Goal: Transaction & Acquisition: Purchase product/service

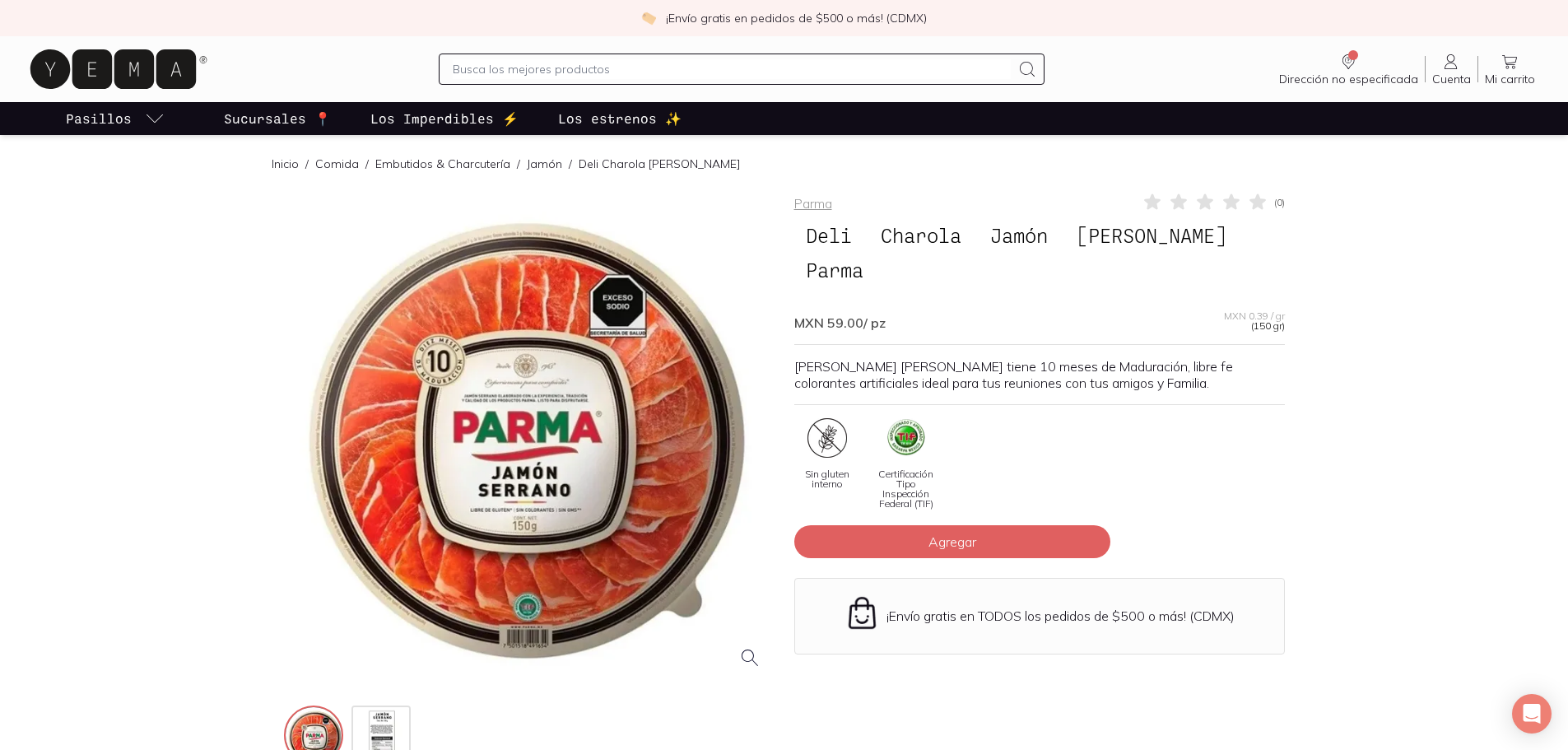
click at [1450, 66] on icon at bounding box center [1450, 62] width 20 height 20
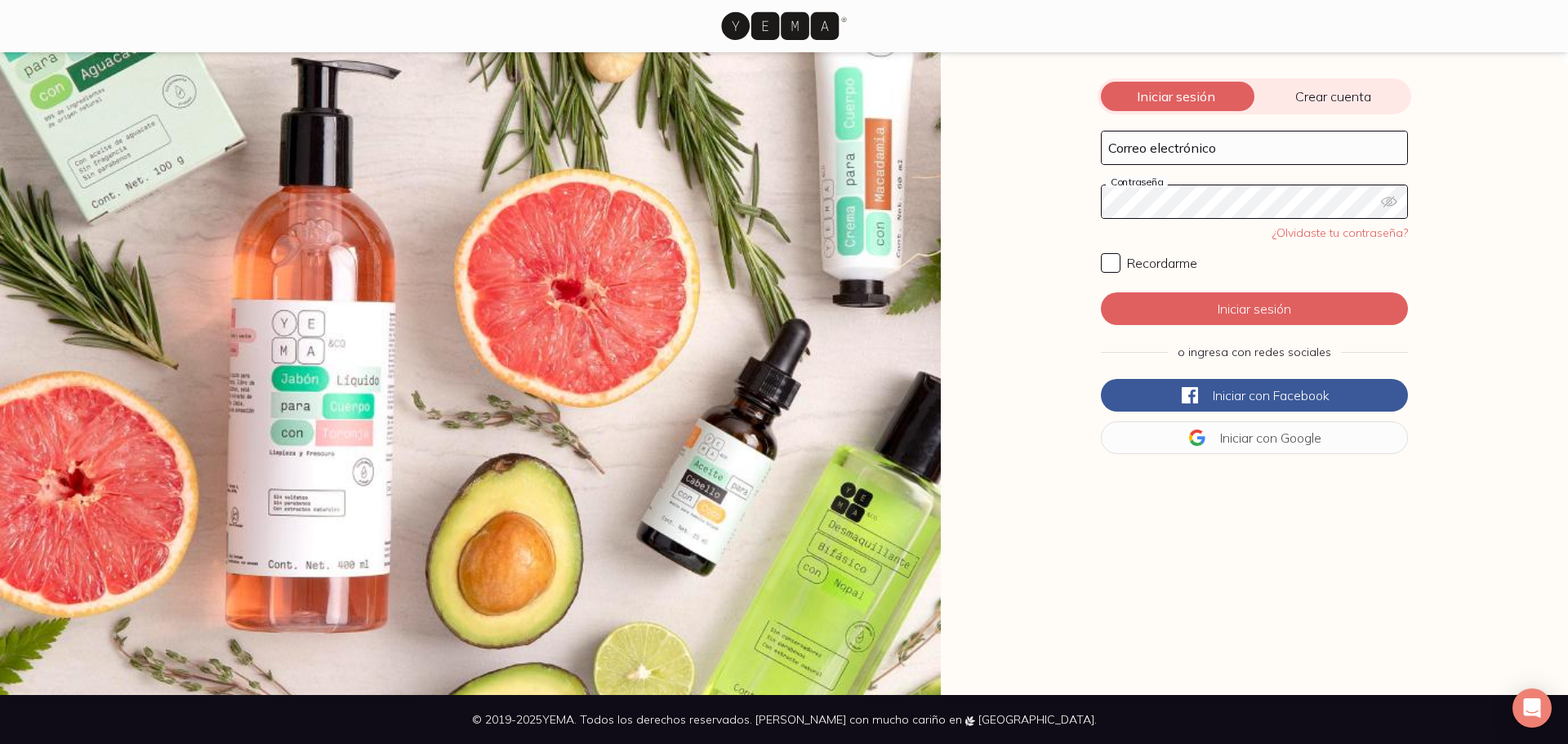
click at [1318, 100] on span "Crear cuenta" at bounding box center [1332, 96] width 156 height 17
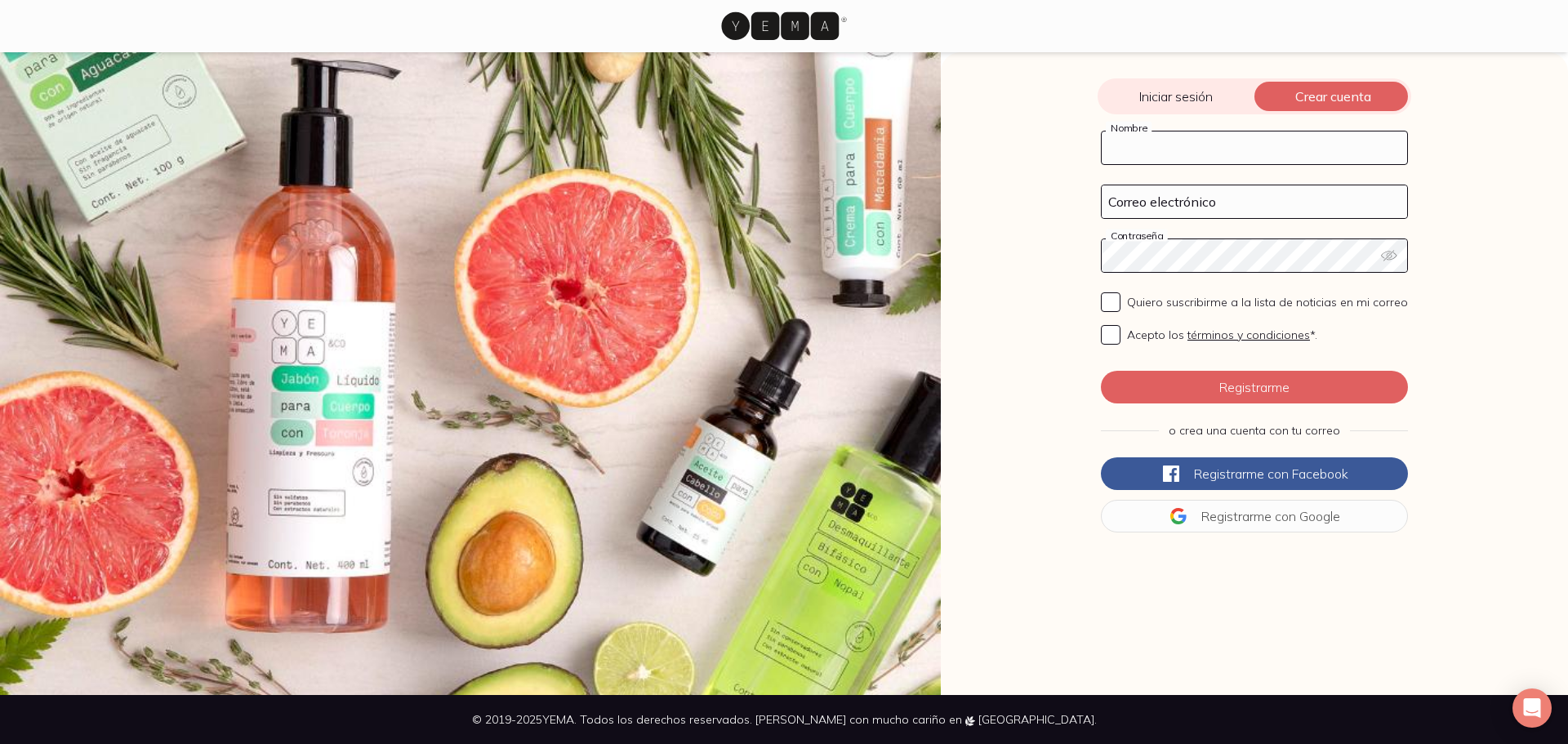
click at [1269, 152] on input "Nombre" at bounding box center [1254, 147] width 305 height 32
type input "[PERSON_NAME]"
type input "[PERSON_NAME][EMAIL_ADDRESS][DOMAIN_NAME]"
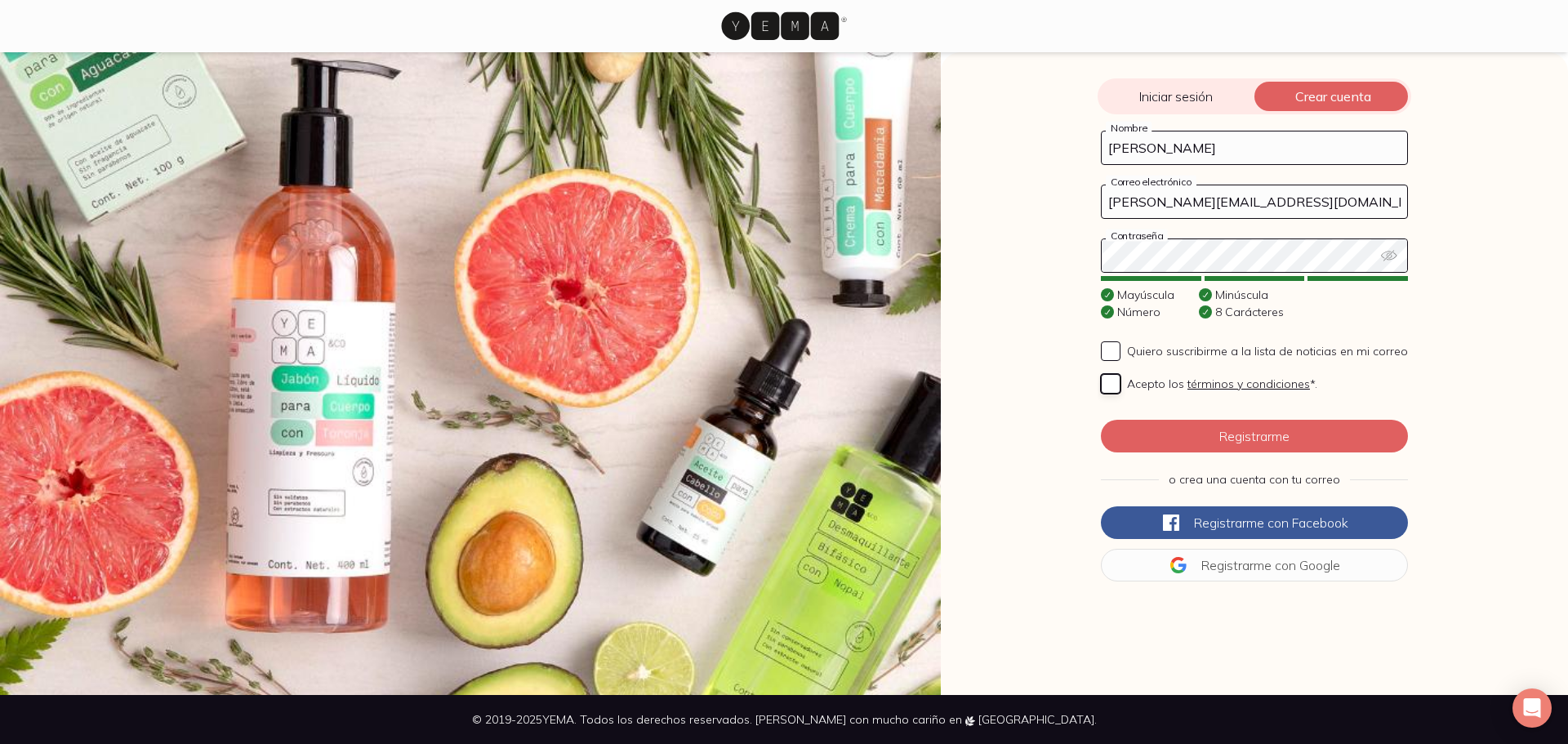
click at [1105, 382] on input "Acepto los términos y condiciones *." at bounding box center [1110, 383] width 19 height 19
checkbox input "true"
click at [1249, 434] on button "Registrarme" at bounding box center [1254, 436] width 307 height 32
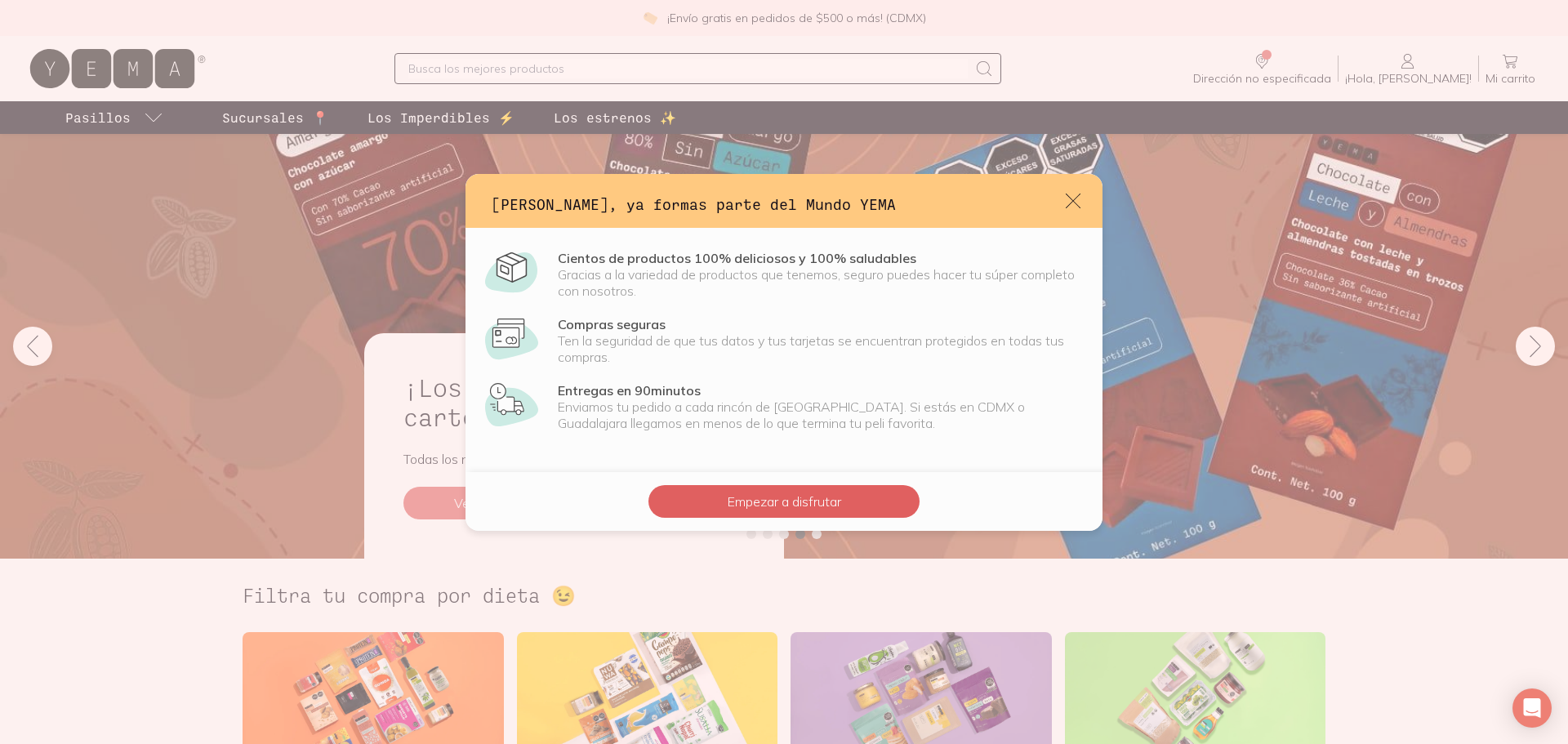
click at [791, 338] on p "Ten la seguridad de que tus datos y tus tarjetas se encuentran protegidos en to…" at bounding box center [820, 348] width 525 height 32
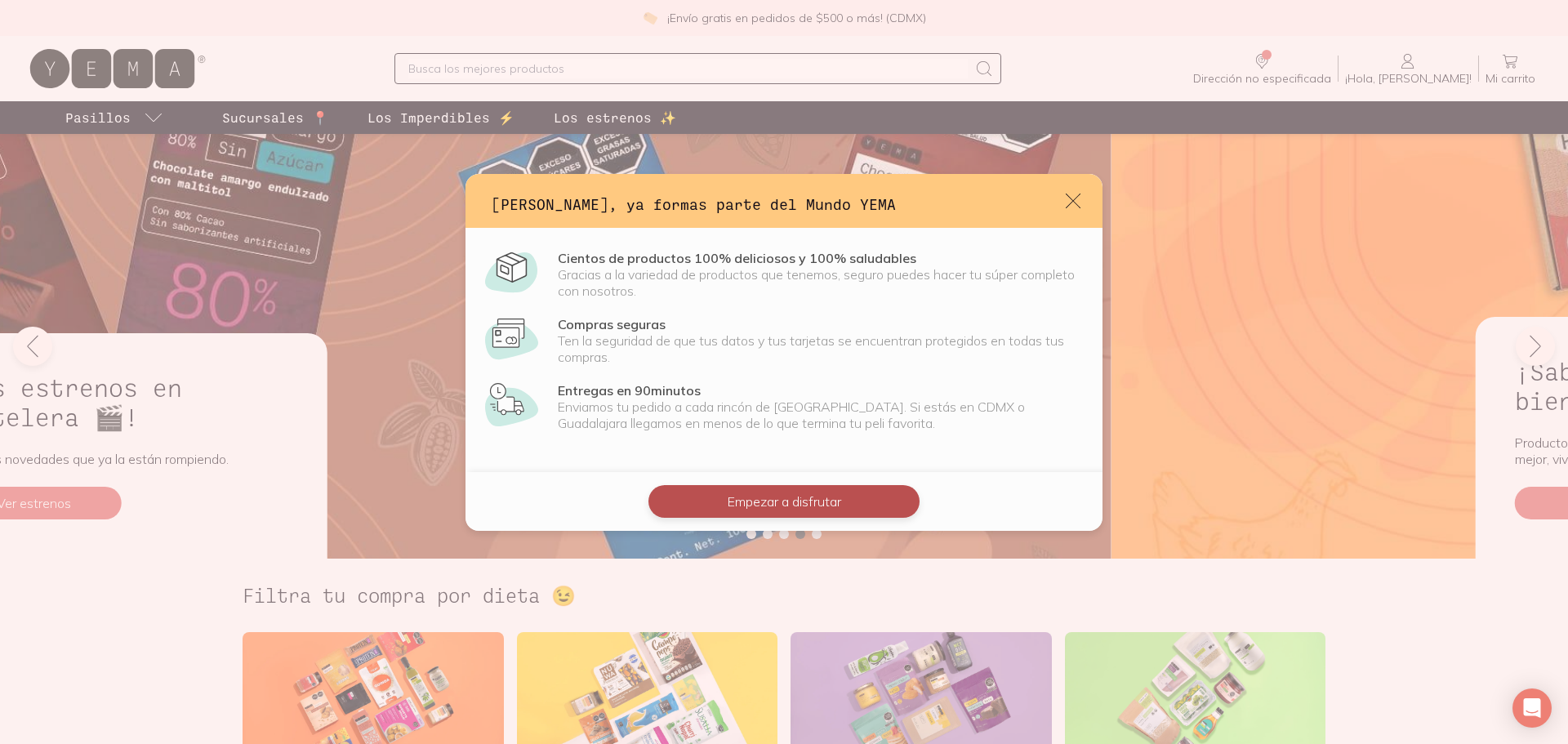
click at [771, 502] on button "Empezar a disfrutar" at bounding box center [784, 501] width 271 height 32
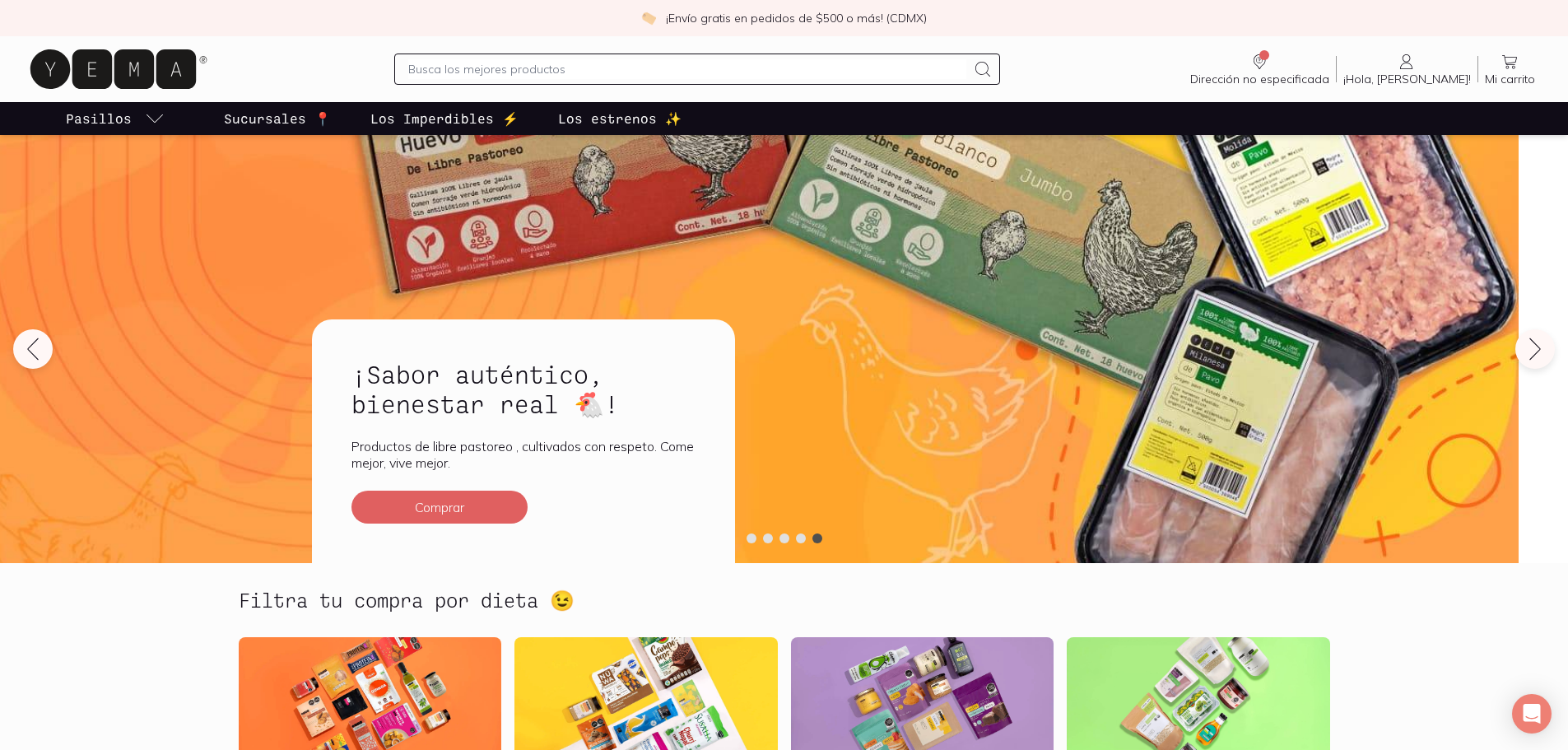
click at [1417, 68] on icon at bounding box center [1406, 62] width 20 height 20
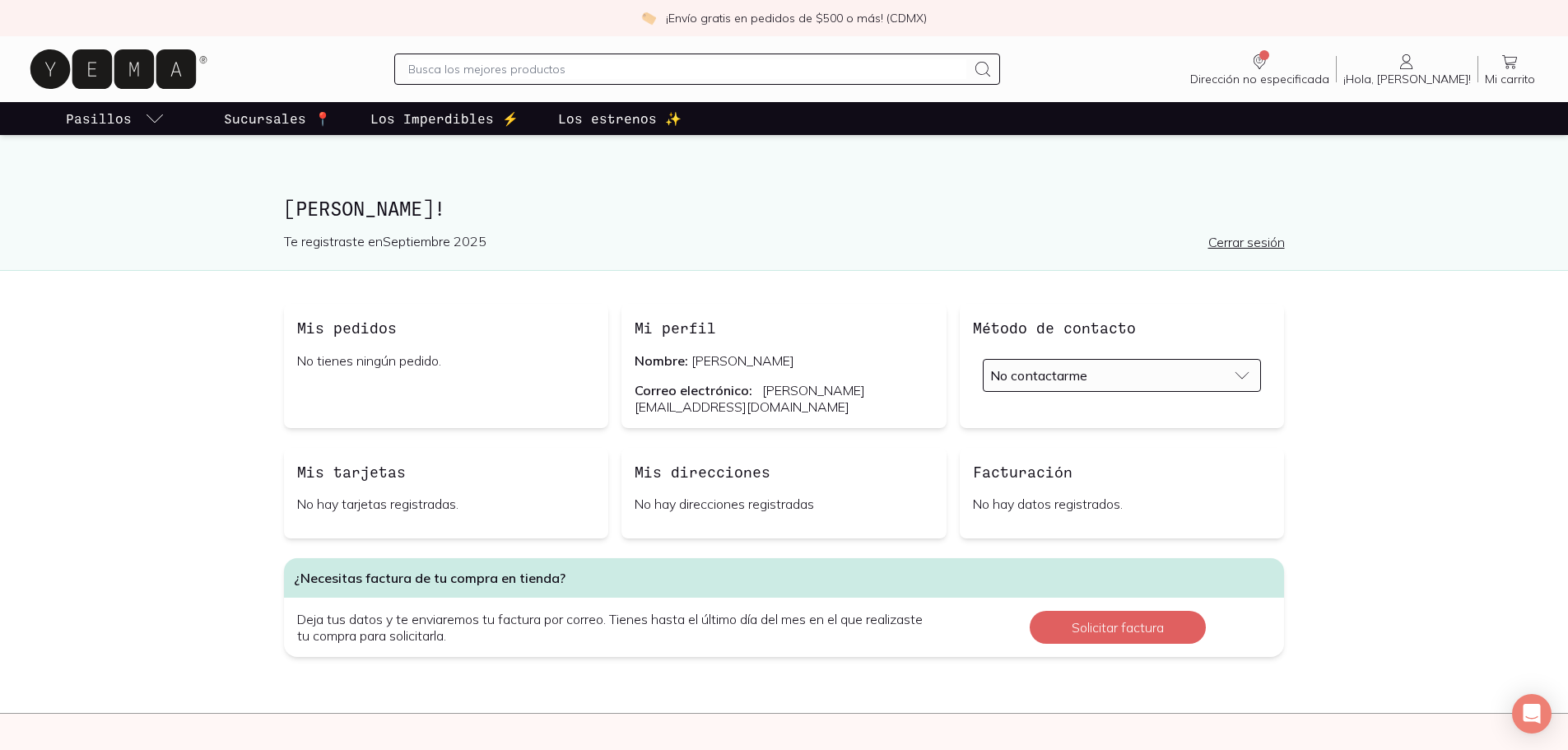
click at [706, 510] on div "Mis direcciones No hay direcciones registradas" at bounding box center [784, 493] width 326 height 90
click at [701, 465] on h3 "Mis direcciones" at bounding box center [702, 471] width 136 height 21
click at [728, 504] on p "No hay direcciones registradas" at bounding box center [784, 504] width 298 height 17
click at [1129, 373] on div "No contactarme" at bounding box center [1109, 376] width 238 height 17
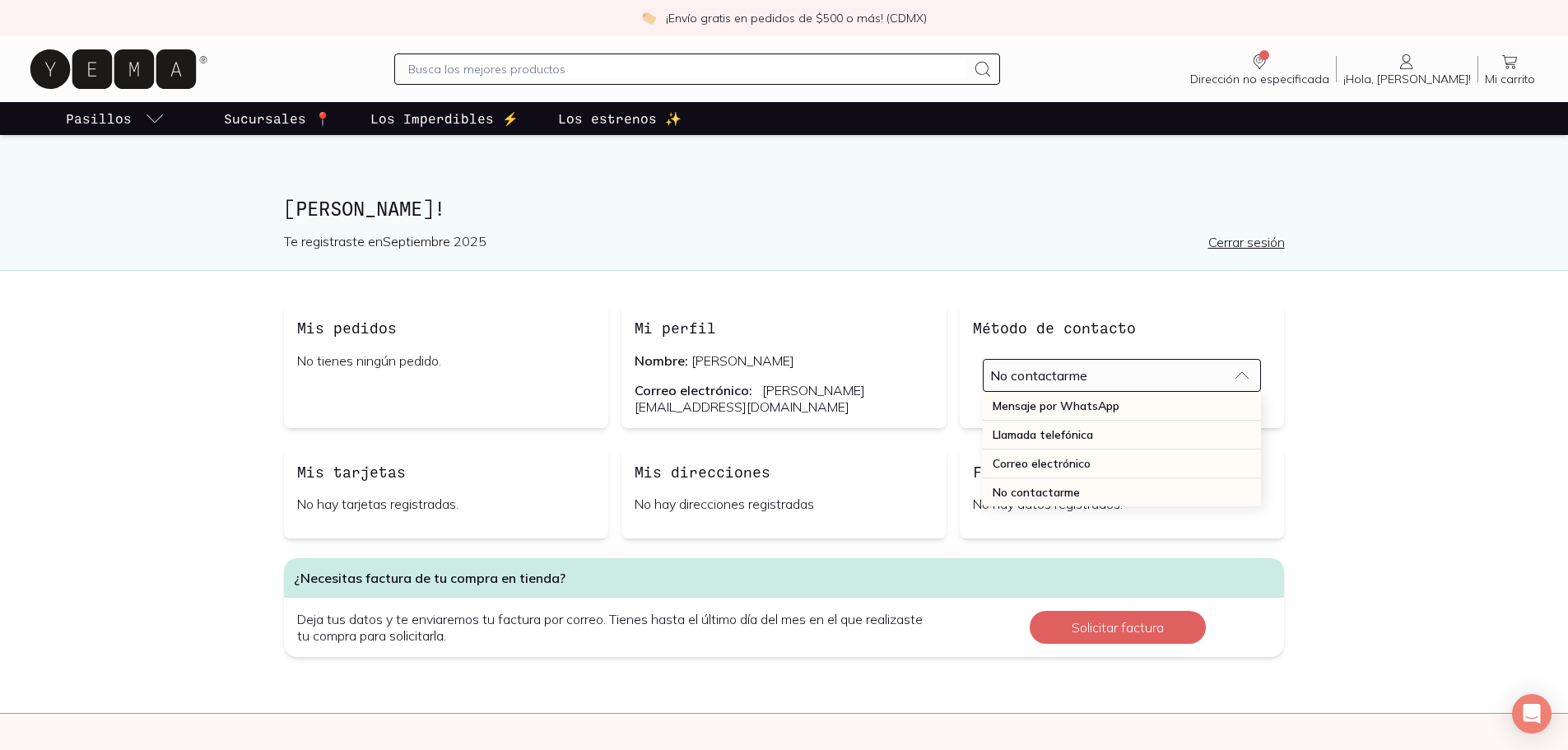
click at [1129, 373] on div "No contactarme" at bounding box center [1109, 376] width 238 height 17
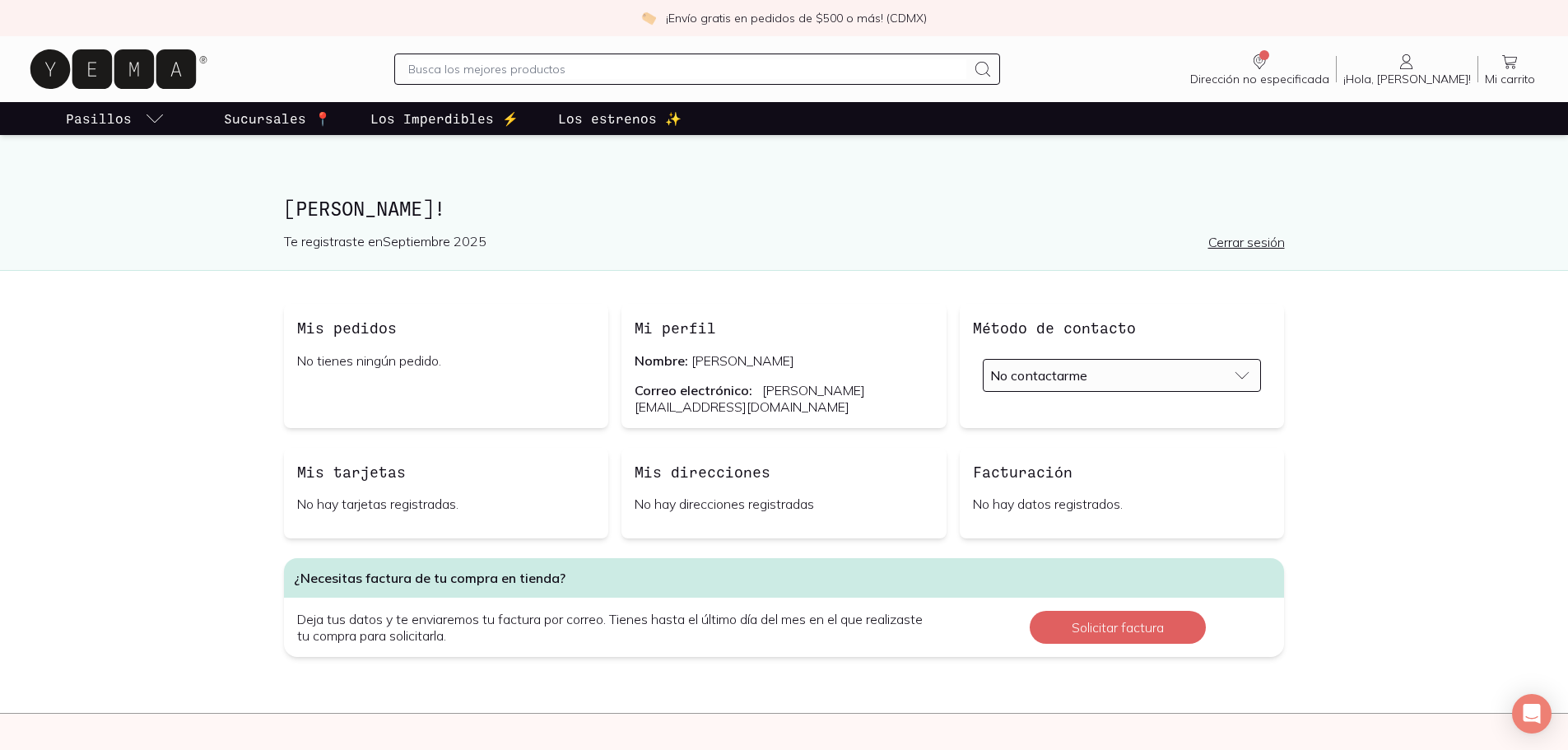
click at [681, 72] on input "text" at bounding box center [687, 69] width 558 height 20
type input "[PERSON_NAME]"
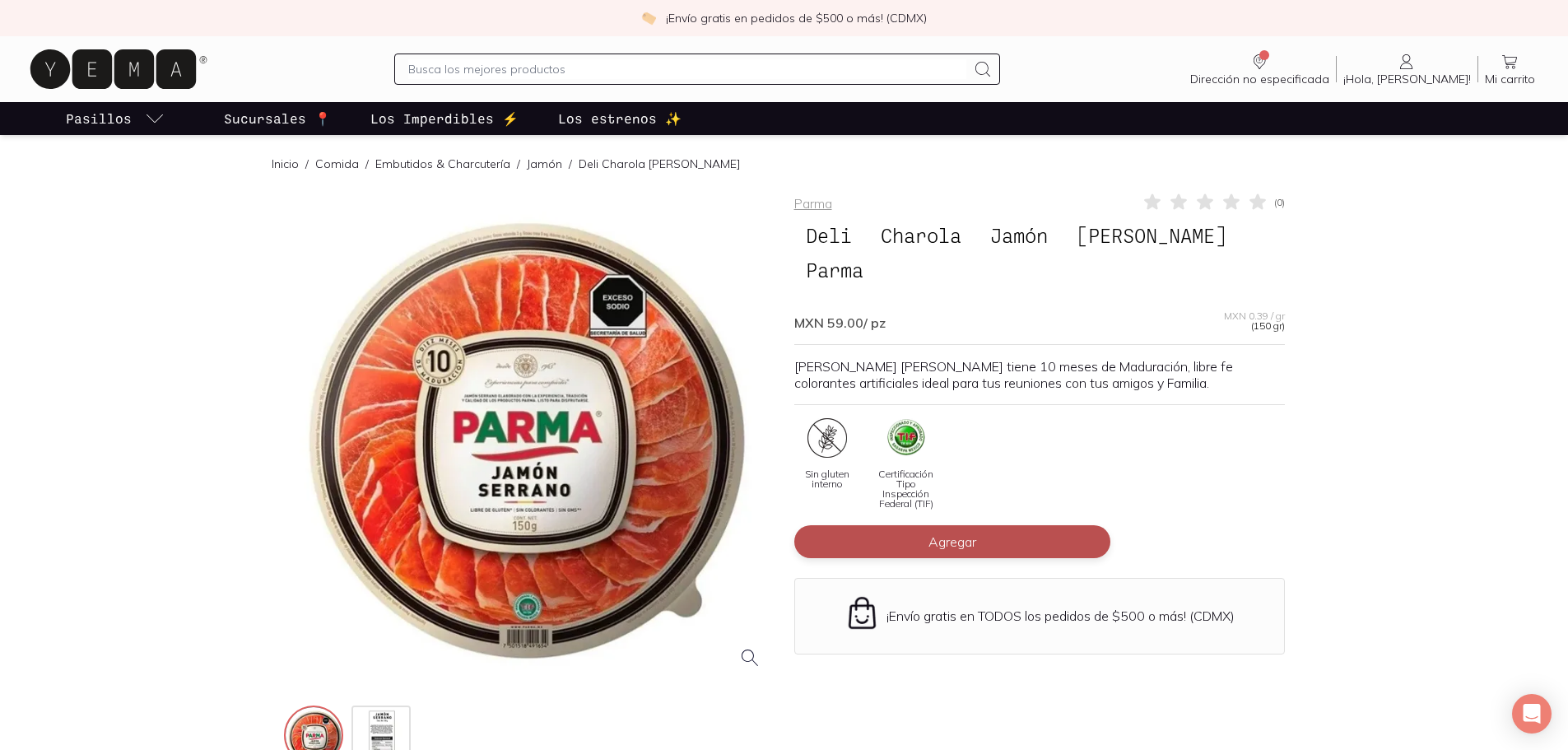
click at [947, 534] on span "Agregar" at bounding box center [951, 542] width 48 height 17
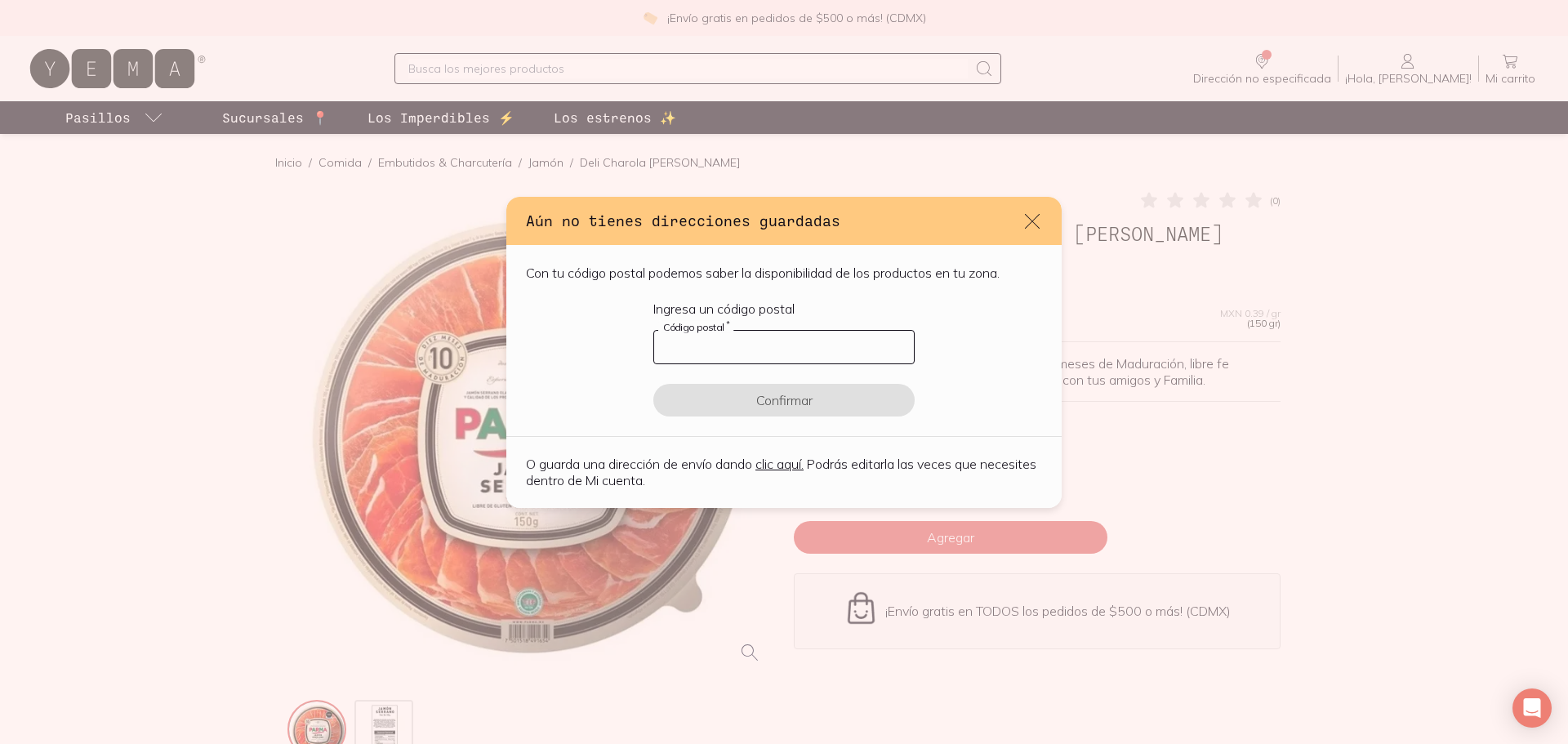
click at [771, 351] on input "default" at bounding box center [784, 346] width 260 height 32
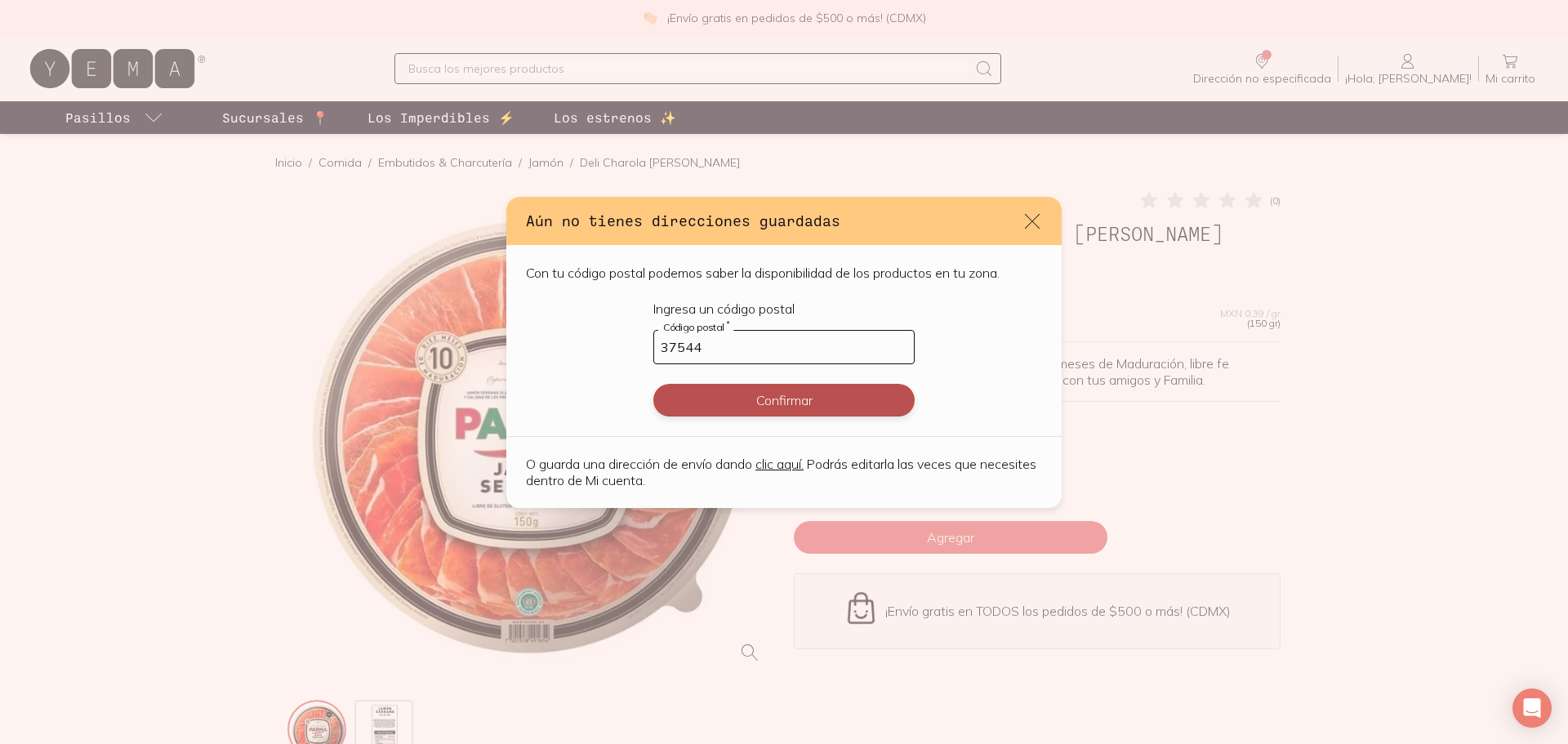
type input "37544"
click at [781, 399] on button "Confirmar" at bounding box center [784, 400] width 261 height 32
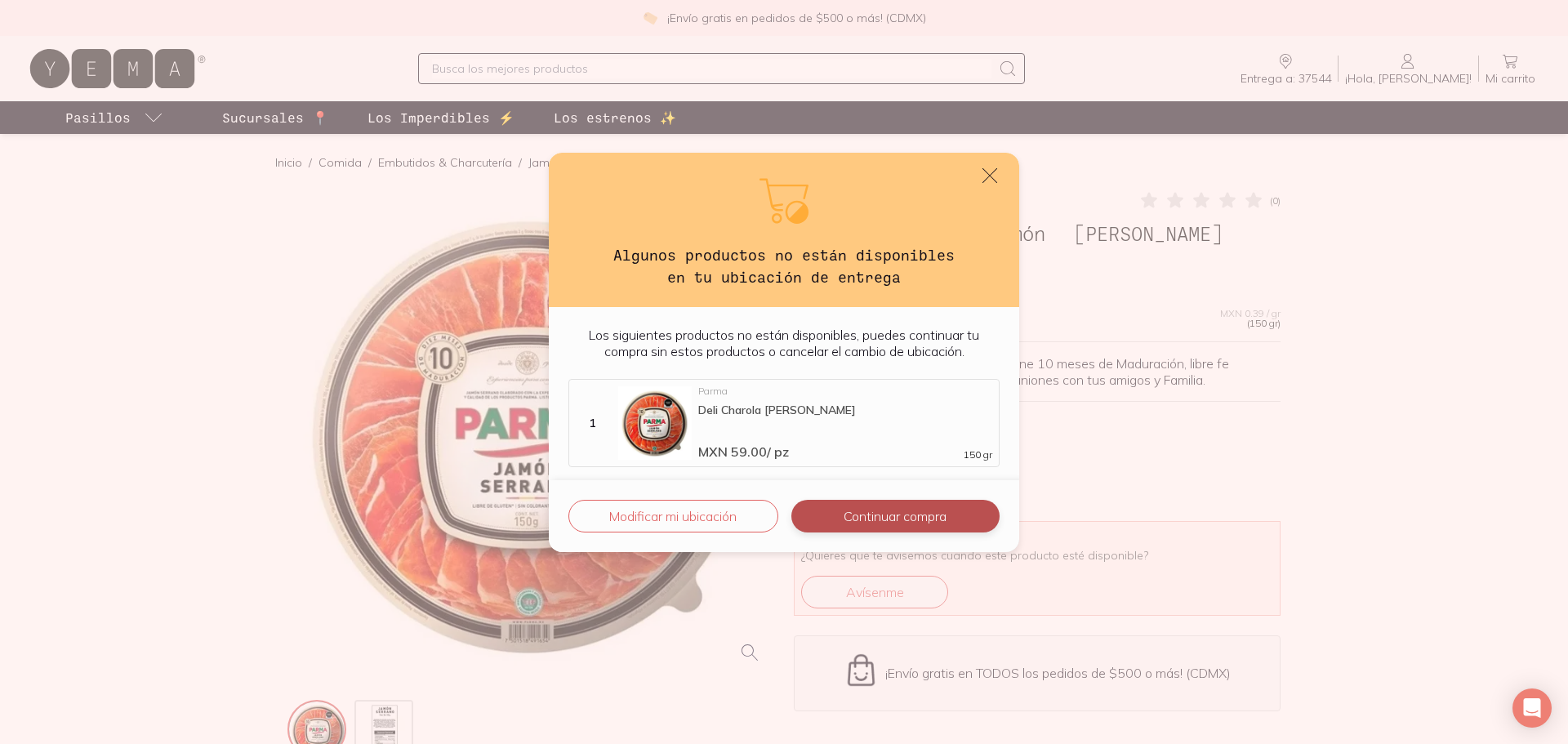
click at [892, 511] on button "Continuar compra" at bounding box center [895, 515] width 208 height 32
